Goal: Task Accomplishment & Management: Use online tool/utility

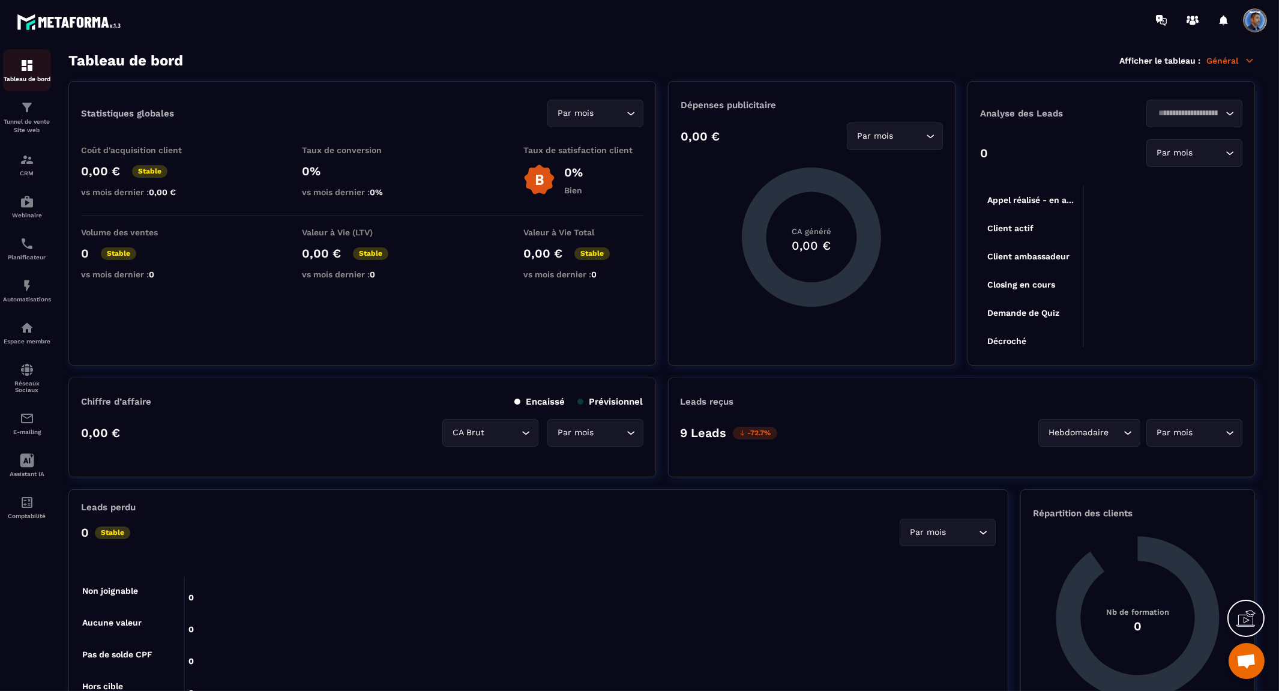
scroll to position [2902, 0]
click at [26, 122] on p "Tunnel de vente Site web" at bounding box center [27, 126] width 48 height 17
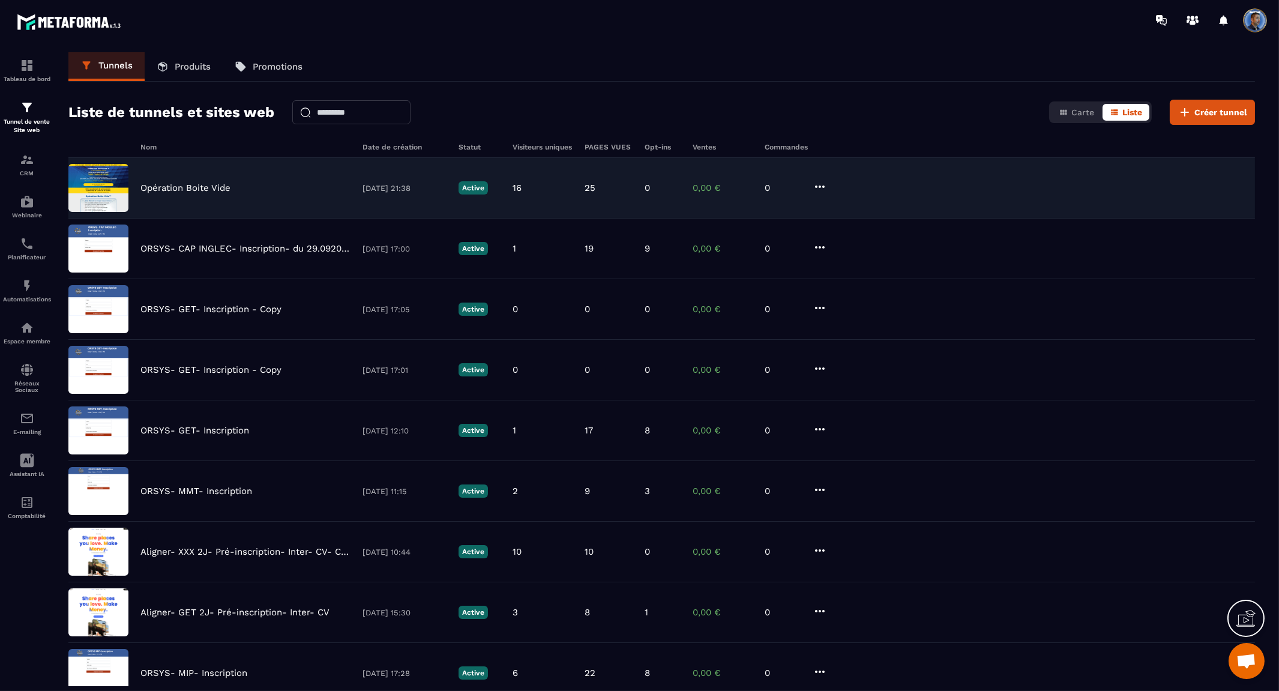
click at [204, 188] on p "Opération Boite Vide" at bounding box center [185, 187] width 90 height 11
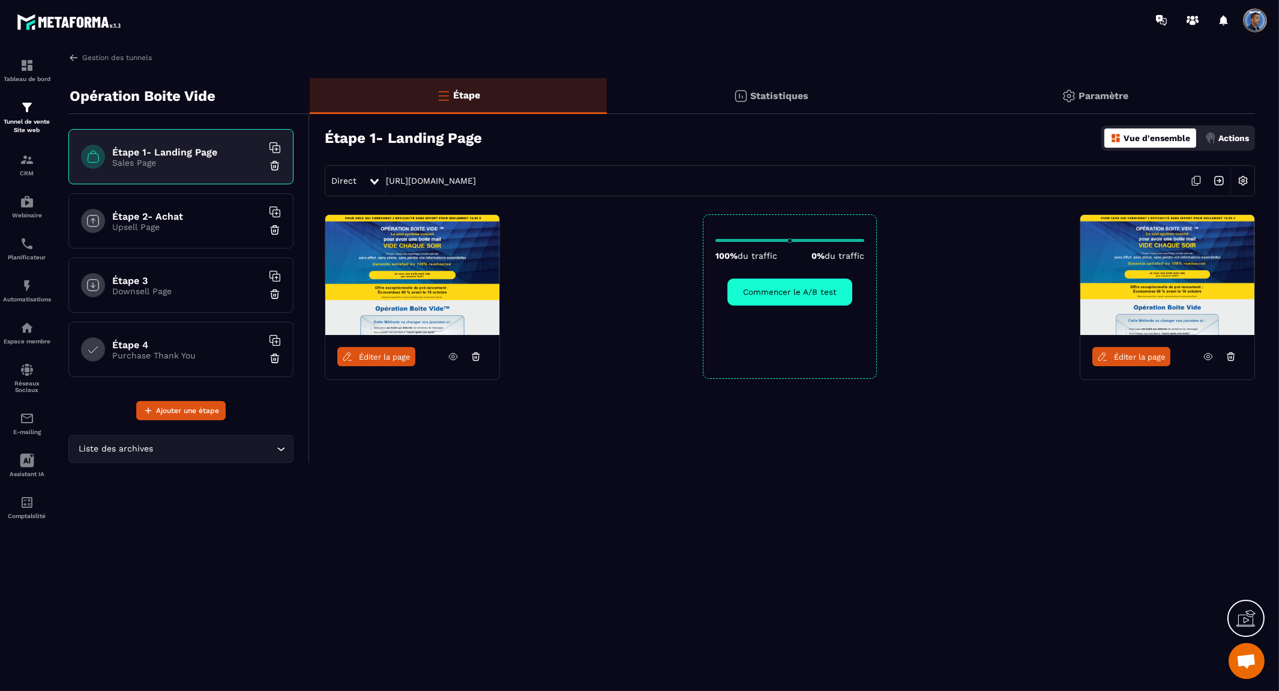
click at [374, 352] on span "Éditer la page" at bounding box center [385, 356] width 52 height 9
